Goal: Find contact information: Find contact information

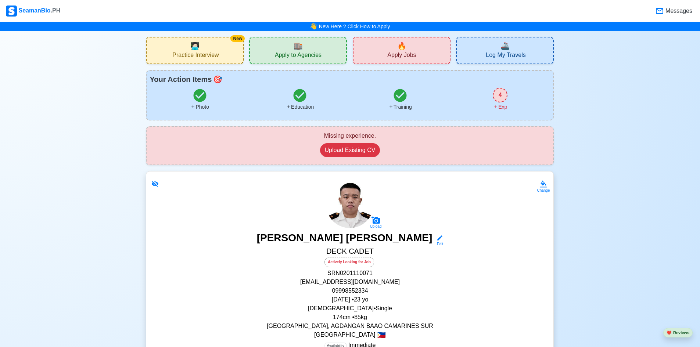
click at [290, 57] on span "Apply to Agencies" at bounding box center [298, 55] width 47 height 9
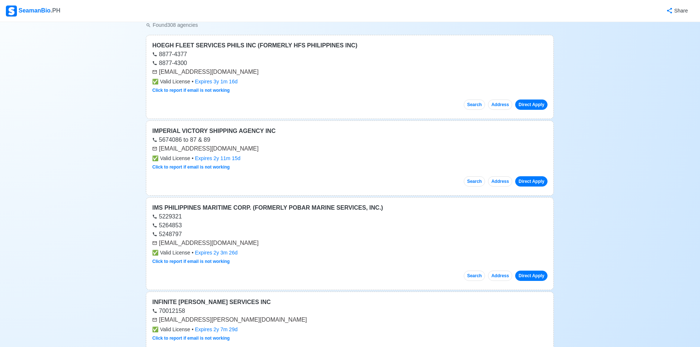
scroll to position [147, 0]
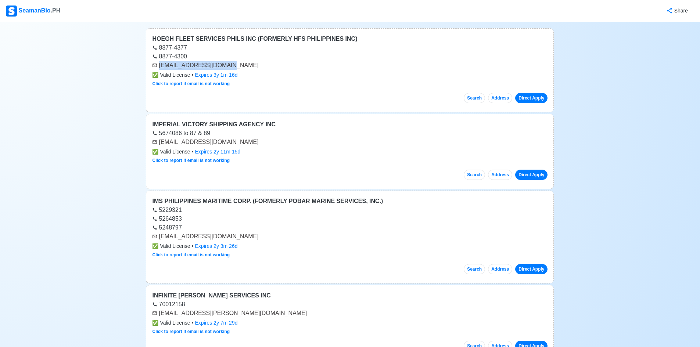
drag, startPoint x: 219, startPoint y: 66, endPoint x: 161, endPoint y: 66, distance: 58.0
click at [161, 66] on div "[EMAIL_ADDRESS][DOMAIN_NAME]" at bounding box center [349, 65] width 395 height 9
copy div "[EMAIL_ADDRESS][DOMAIN_NAME]"
drag, startPoint x: 218, startPoint y: 141, endPoint x: 161, endPoint y: 141, distance: 57.0
click at [161, 141] on div "[EMAIL_ADDRESS][DOMAIN_NAME]" at bounding box center [349, 142] width 395 height 9
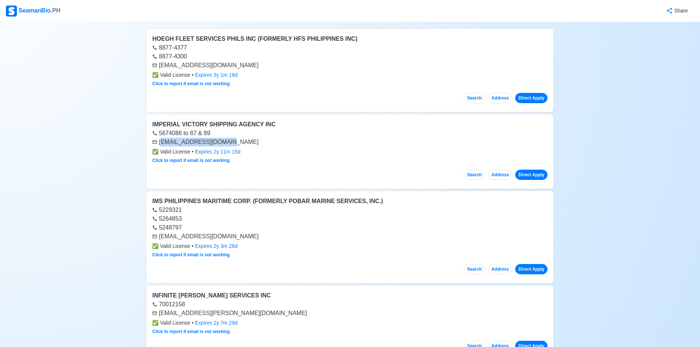
click at [220, 140] on div "[EMAIL_ADDRESS][DOMAIN_NAME]" at bounding box center [349, 142] width 395 height 9
drag, startPoint x: 219, startPoint y: 141, endPoint x: 158, endPoint y: 144, distance: 61.4
click at [155, 144] on div "[EMAIL_ADDRESS][DOMAIN_NAME]" at bounding box center [349, 142] width 395 height 9
copy div "[EMAIL_ADDRESS][DOMAIN_NAME]"
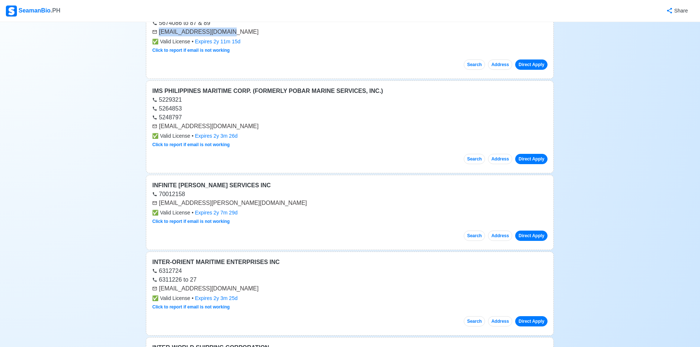
scroll to position [294, 0]
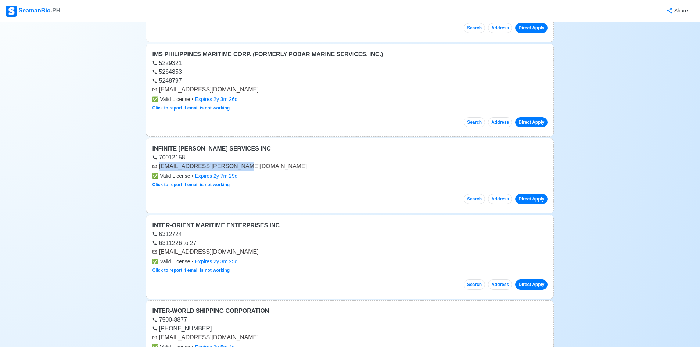
drag, startPoint x: 232, startPoint y: 167, endPoint x: 158, endPoint y: 170, distance: 74.3
click at [158, 170] on div "[EMAIL_ADDRESS][PERSON_NAME][DOMAIN_NAME]" at bounding box center [349, 166] width 395 height 9
copy div "[EMAIL_ADDRESS][PERSON_NAME][DOMAIN_NAME]"
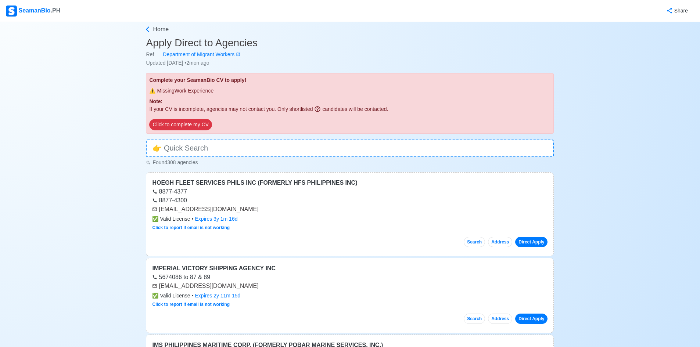
scroll to position [0, 0]
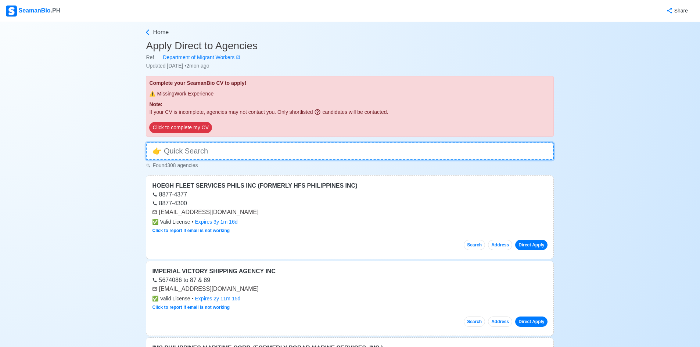
click at [278, 155] on input at bounding box center [350, 152] width 408 height 18
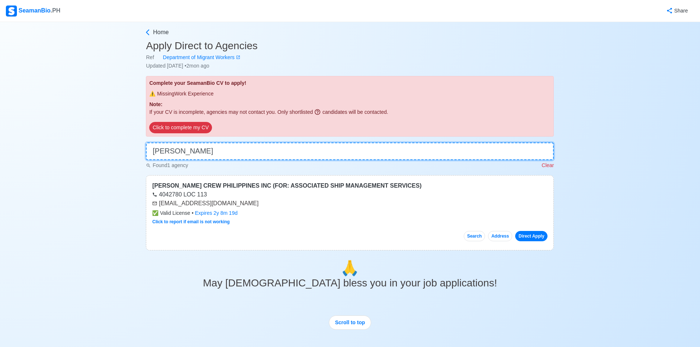
type input "[PERSON_NAME]"
